Goal: Information Seeking & Learning: Understand process/instructions

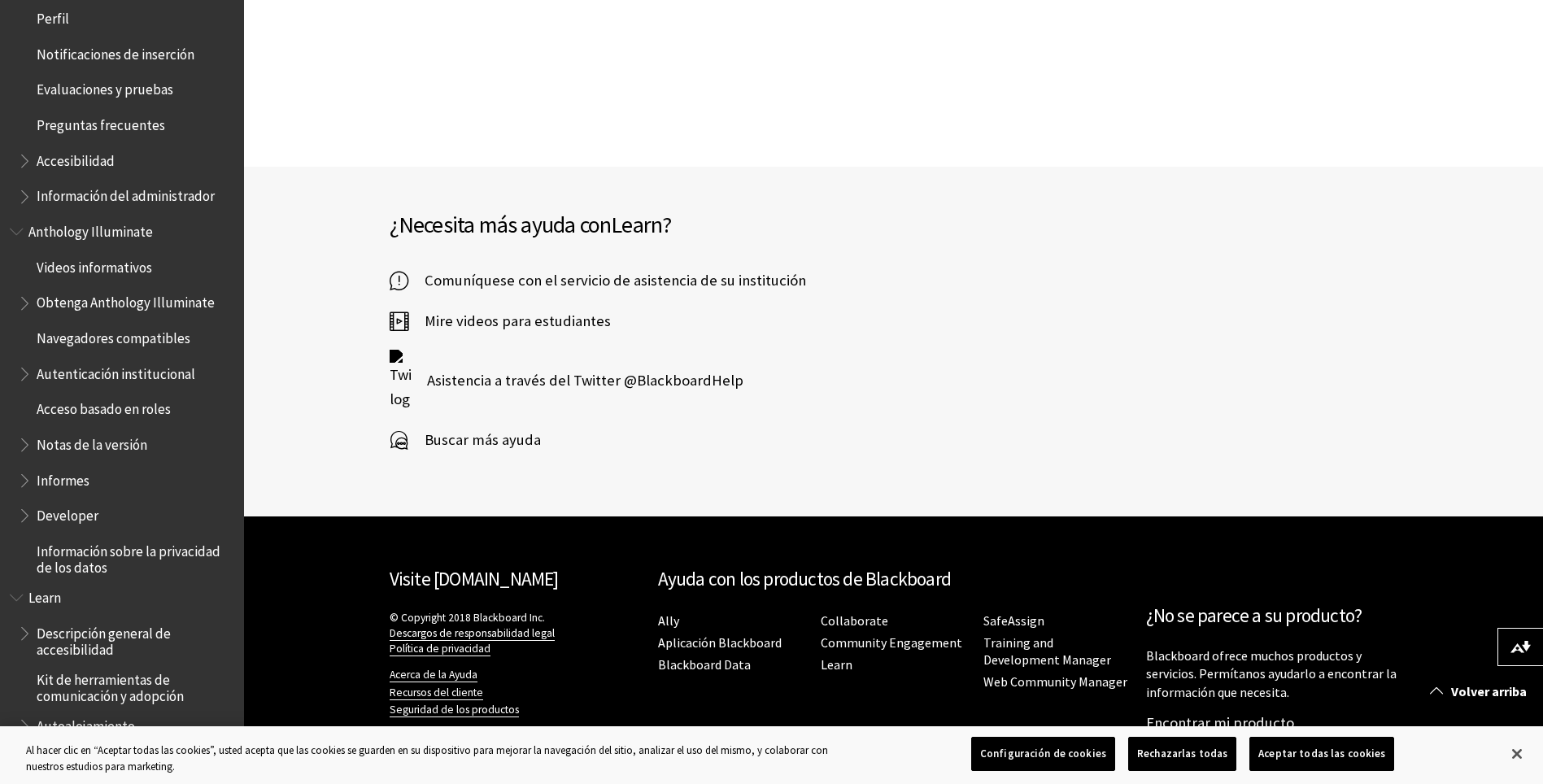
scroll to position [640, 0]
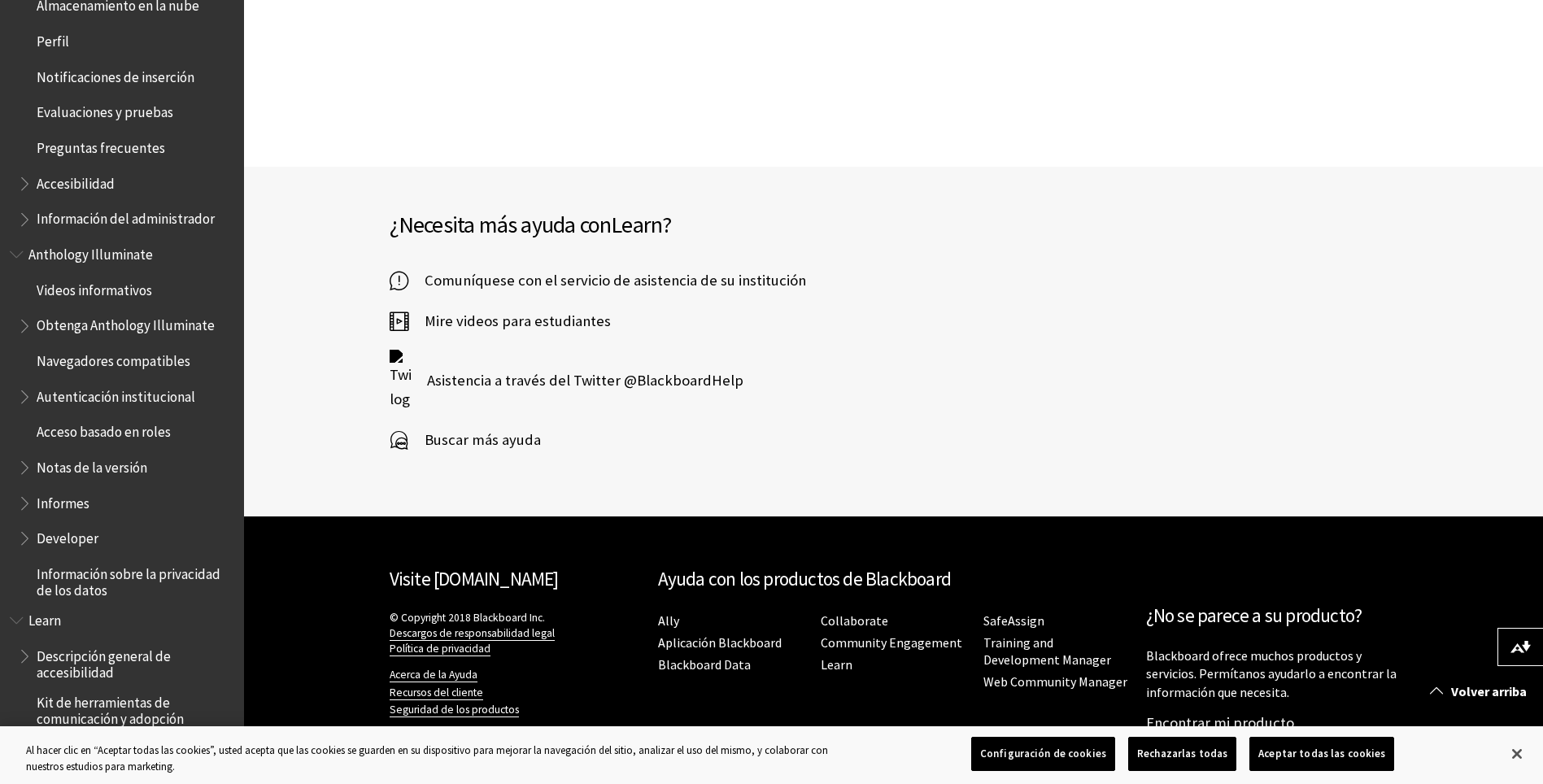
click at [116, 147] on span "Preguntas frecuentes" at bounding box center [100, 145] width 128 height 22
click at [125, 118] on span "Evaluaciones y pruebas" at bounding box center [105, 110] width 137 height 22
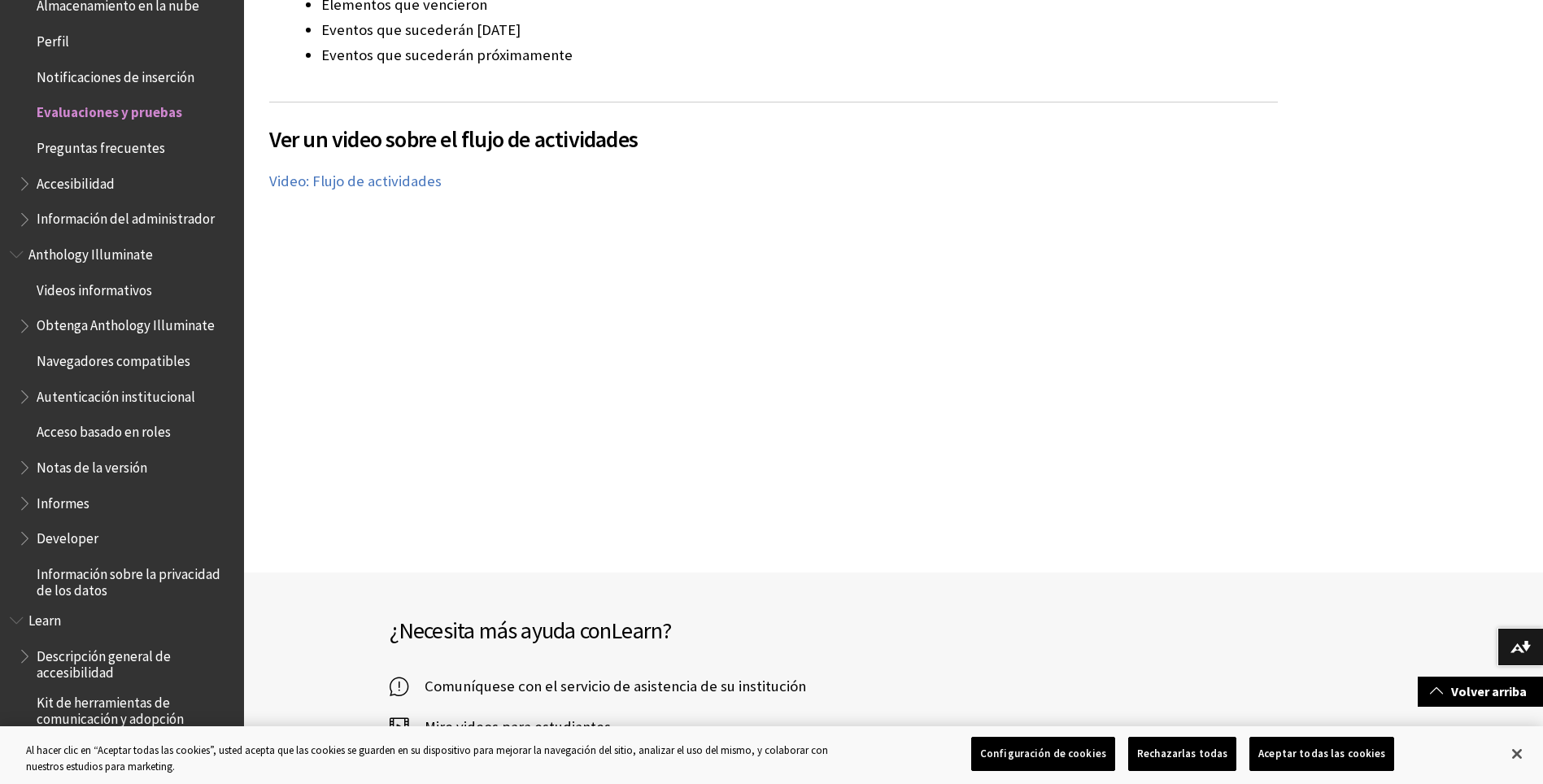
scroll to position [3115, 0]
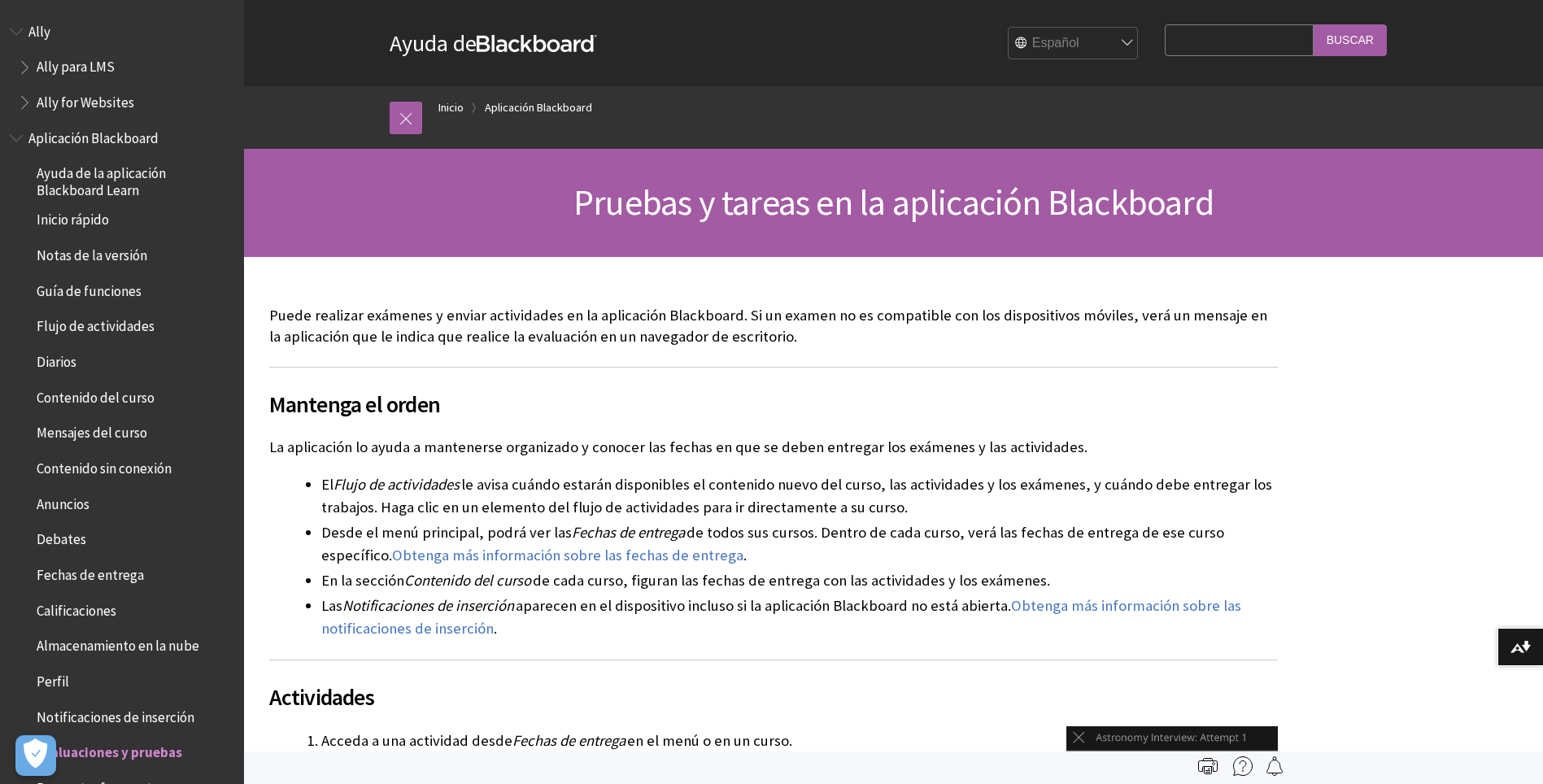
scroll to position [714, 0]
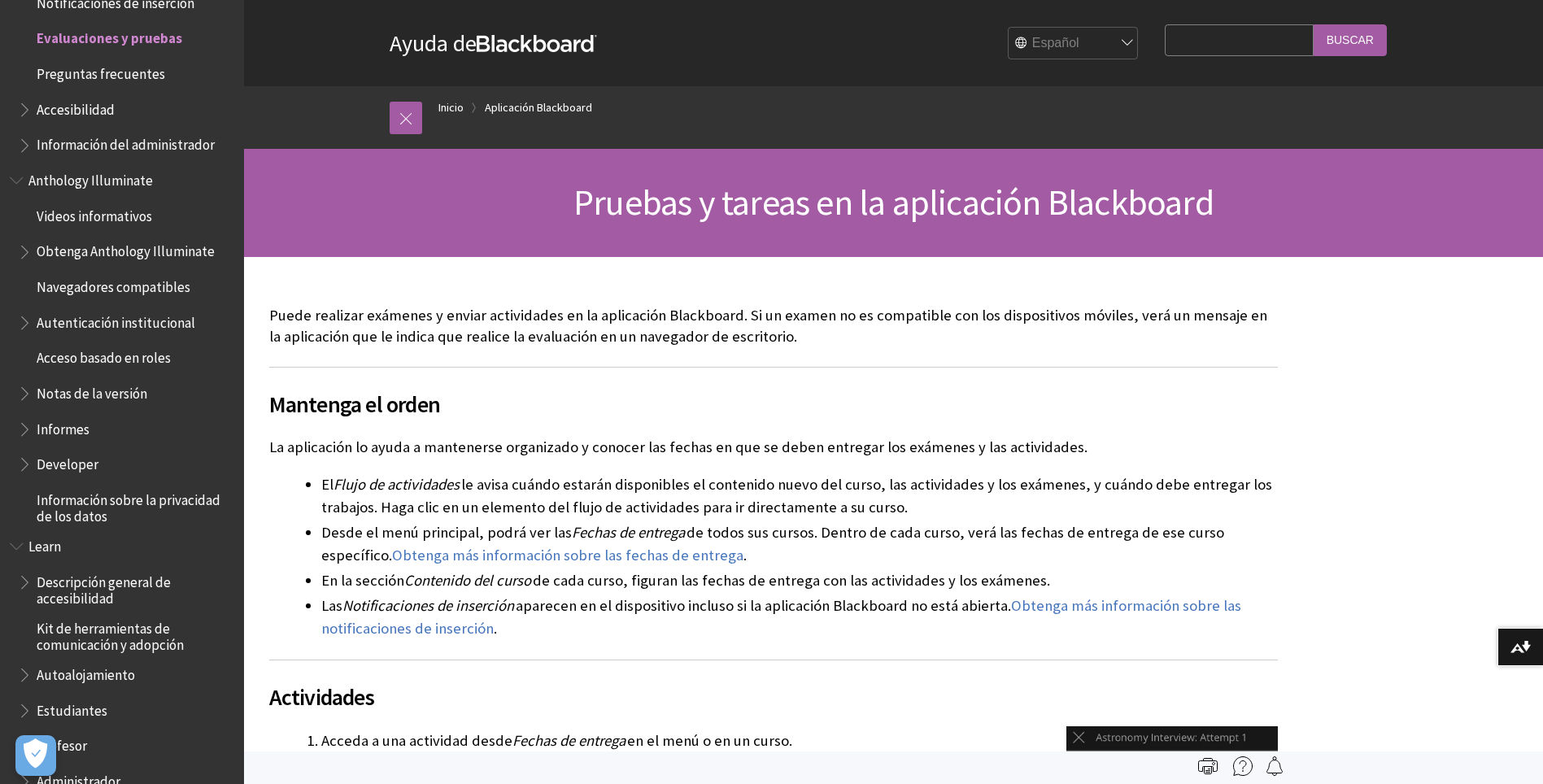
click at [142, 44] on span "Evaluaciones y pruebas" at bounding box center [109, 36] width 146 height 22
click at [153, 40] on span "Evaluaciones y pruebas" at bounding box center [109, 36] width 146 height 22
click at [152, 40] on span "Evaluaciones y pruebas" at bounding box center [109, 36] width 146 height 22
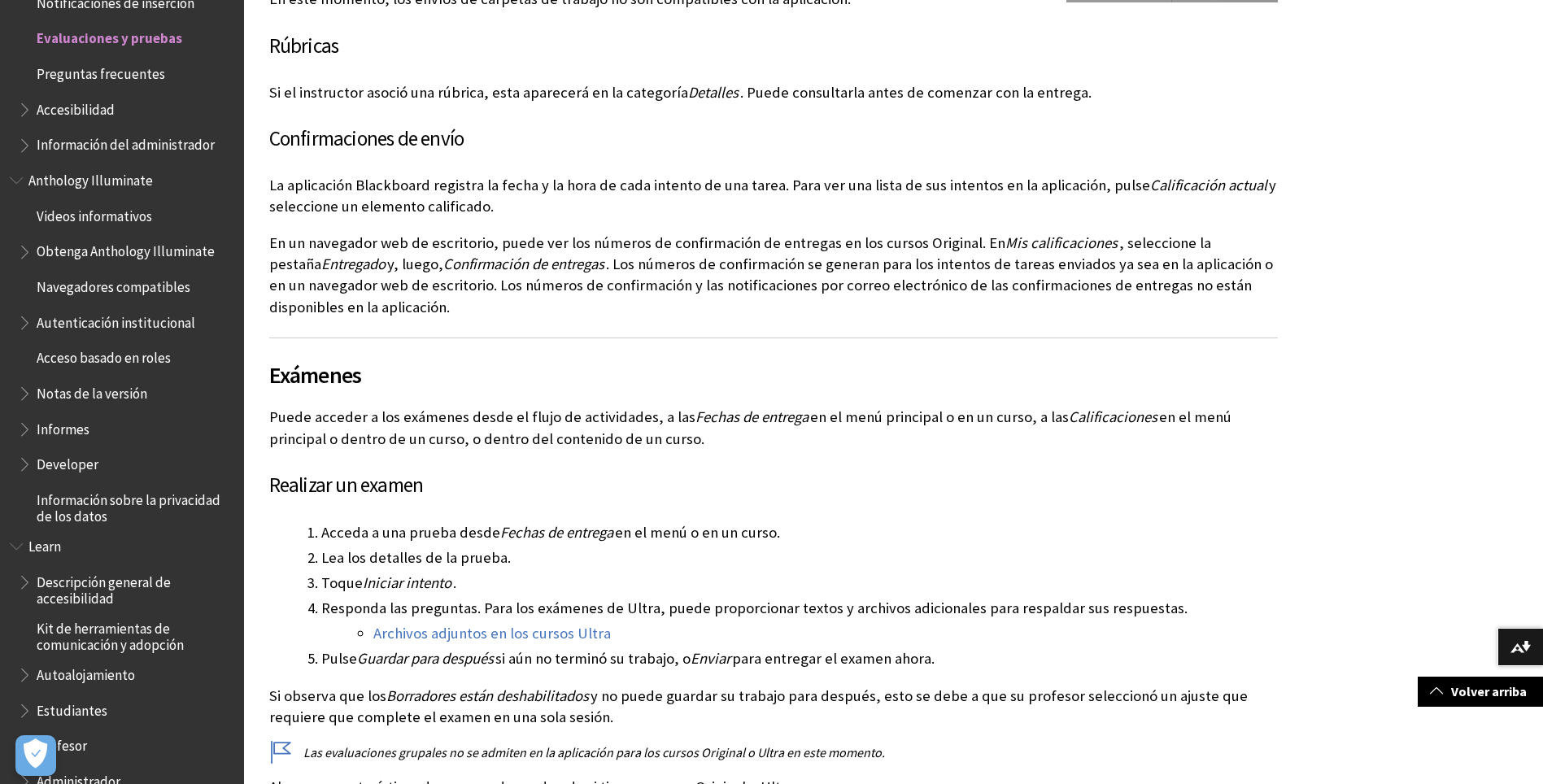
scroll to position [1301, 0]
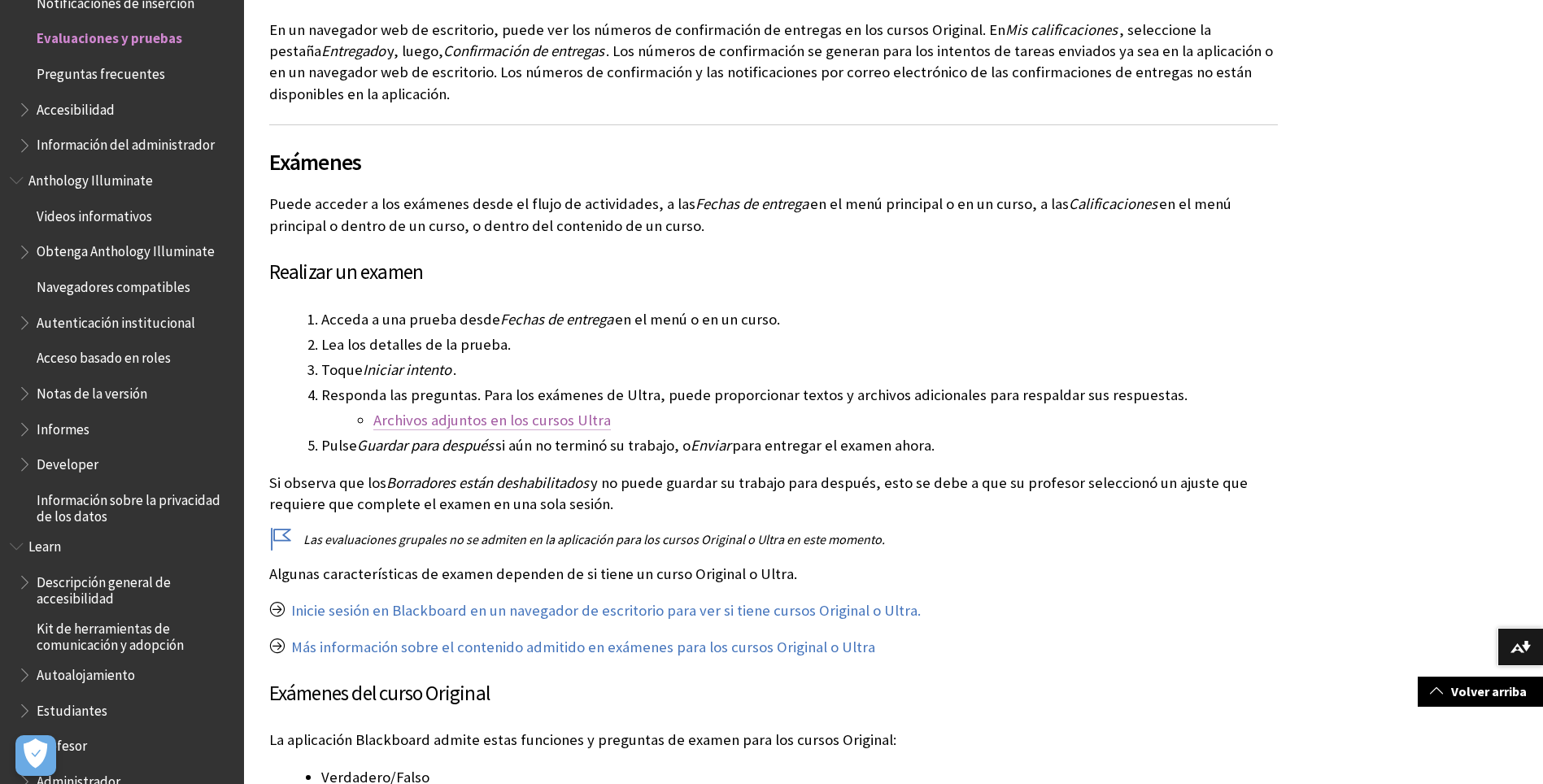
click at [500, 429] on link "Archivos adjuntos en los cursos Ultra" at bounding box center [491, 420] width 238 height 19
